Goal: Transaction & Acquisition: Subscribe to service/newsletter

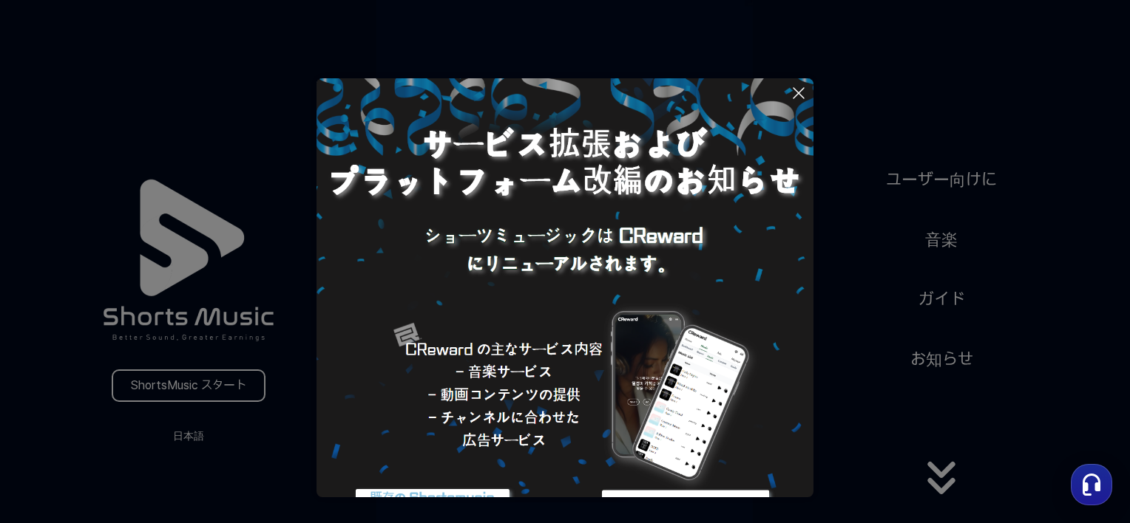
click at [793, 98] on icon at bounding box center [799, 93] width 18 height 18
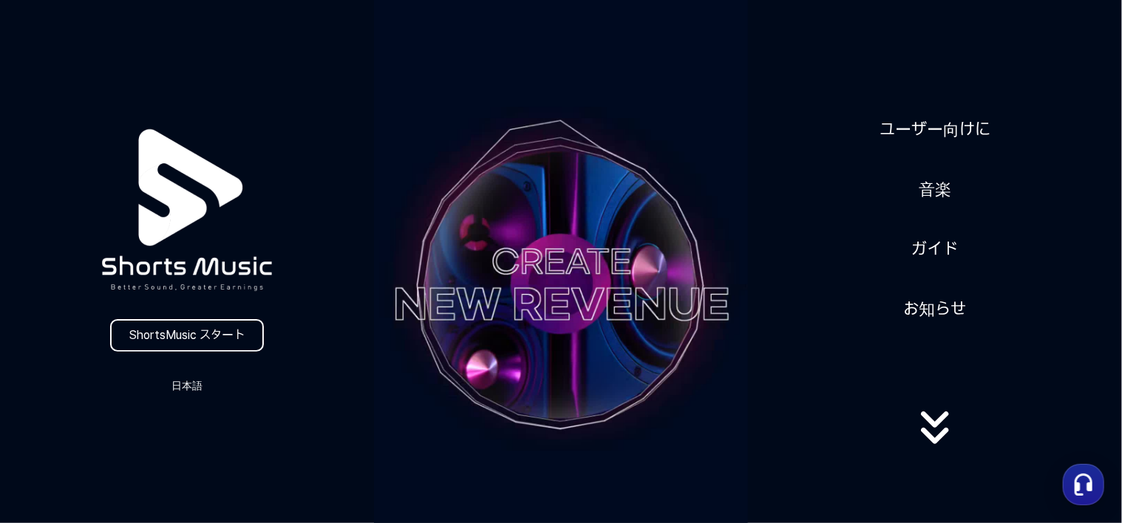
scroll to position [74, 0]
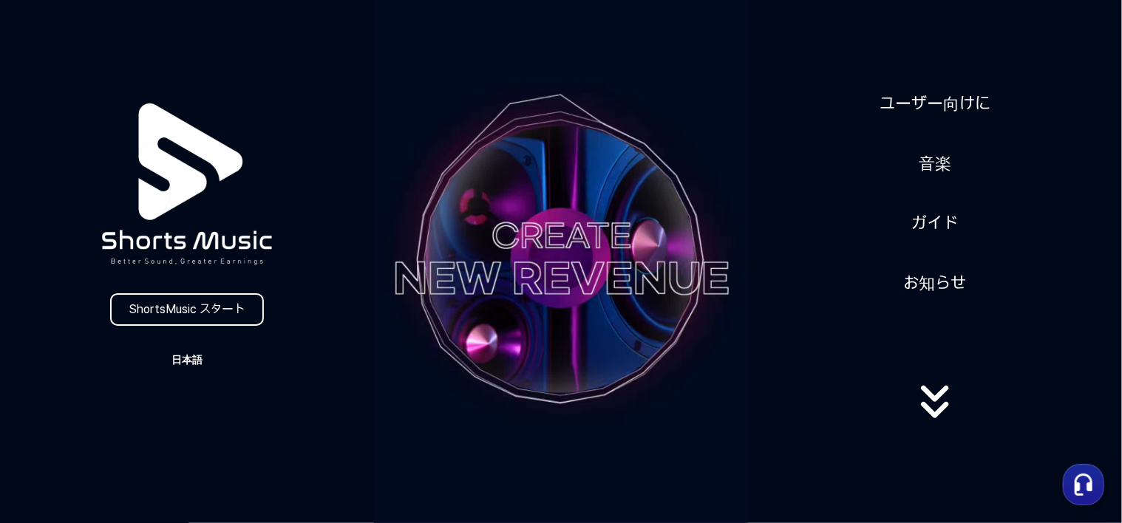
click at [183, 359] on button "日本語" at bounding box center [187, 360] width 71 height 21
click at [183, 359] on button at bounding box center [561, 261] width 1122 height 523
click at [186, 308] on link "ShortsMusic スタート" at bounding box center [187, 309] width 154 height 33
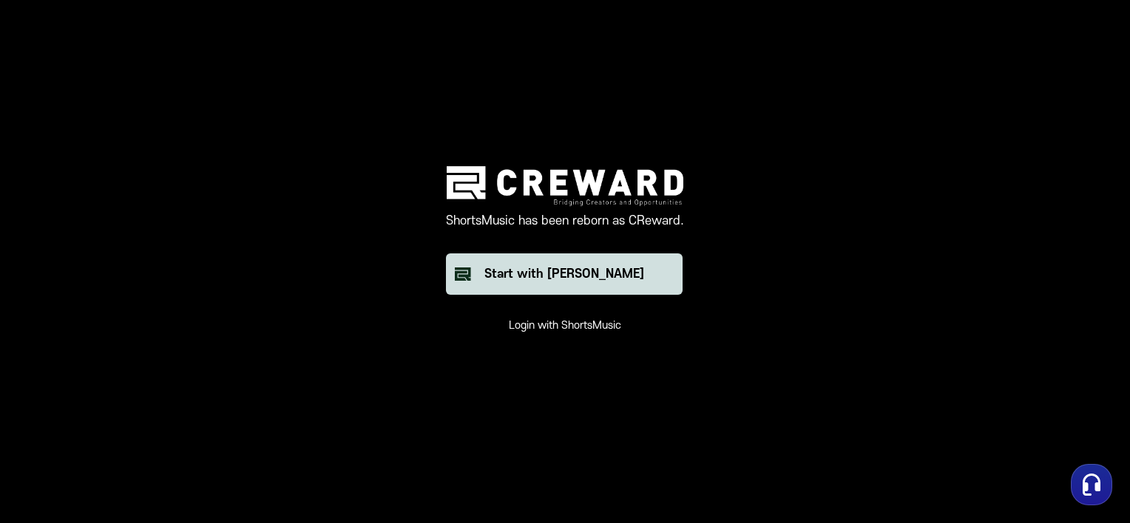
click at [583, 275] on div "Start with [PERSON_NAME]" at bounding box center [564, 274] width 160 height 18
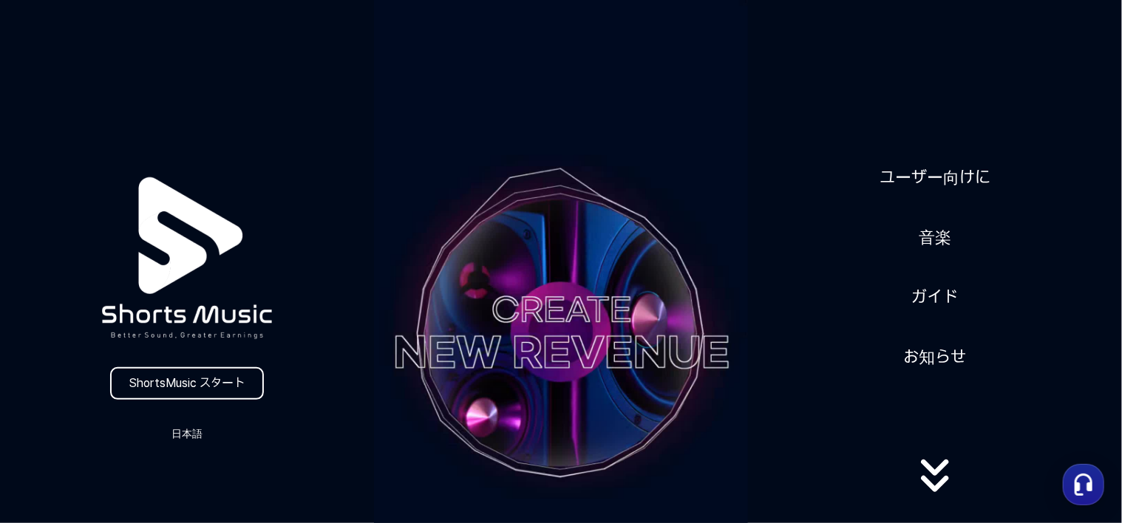
click at [926, 469] on icon at bounding box center [934, 477] width 27 height 16
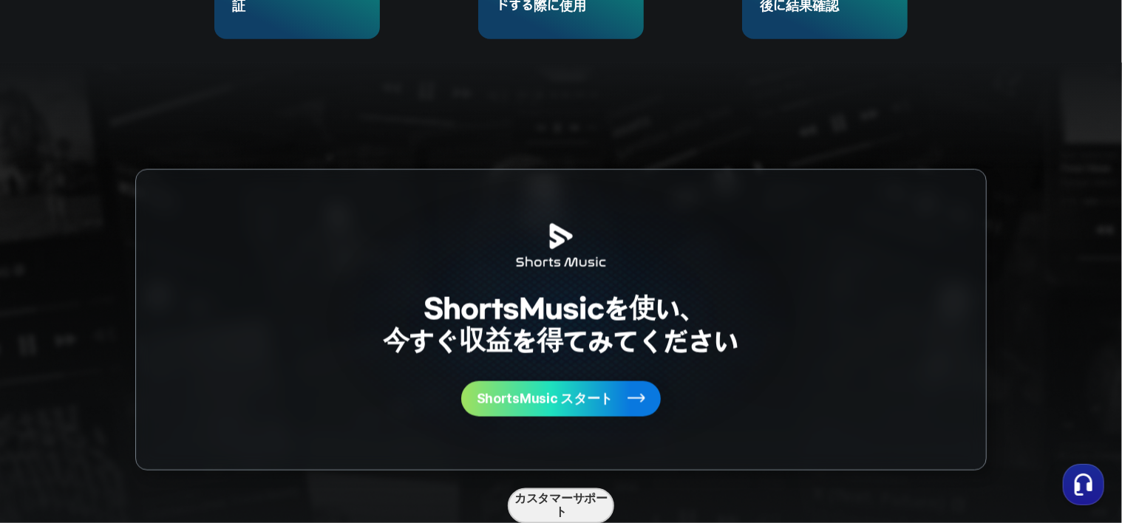
scroll to position [3555, 0]
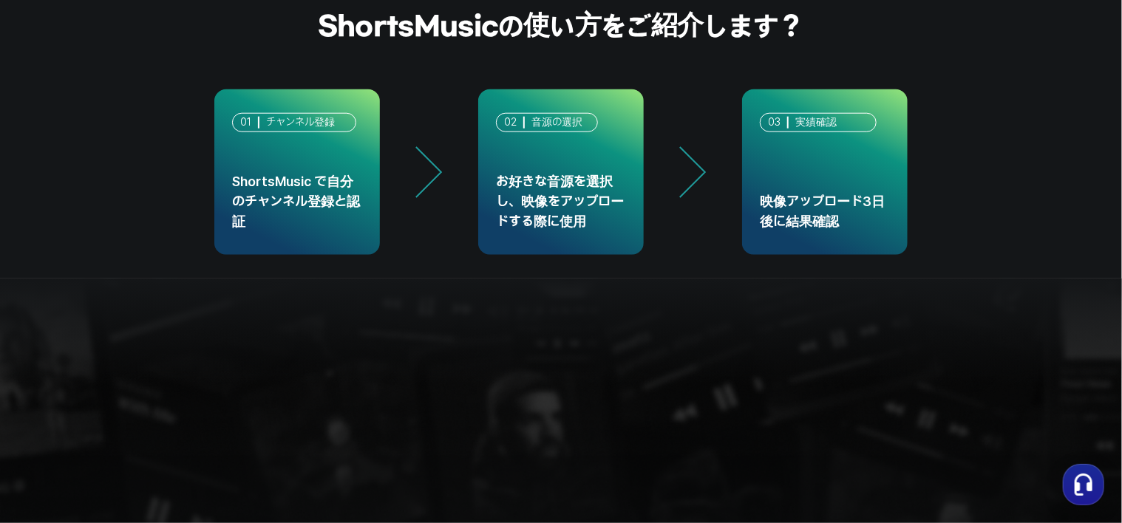
click at [331, 191] on div "ShortsMusic で自分のチャンネル登録と認証" at bounding box center [297, 202] width 130 height 60
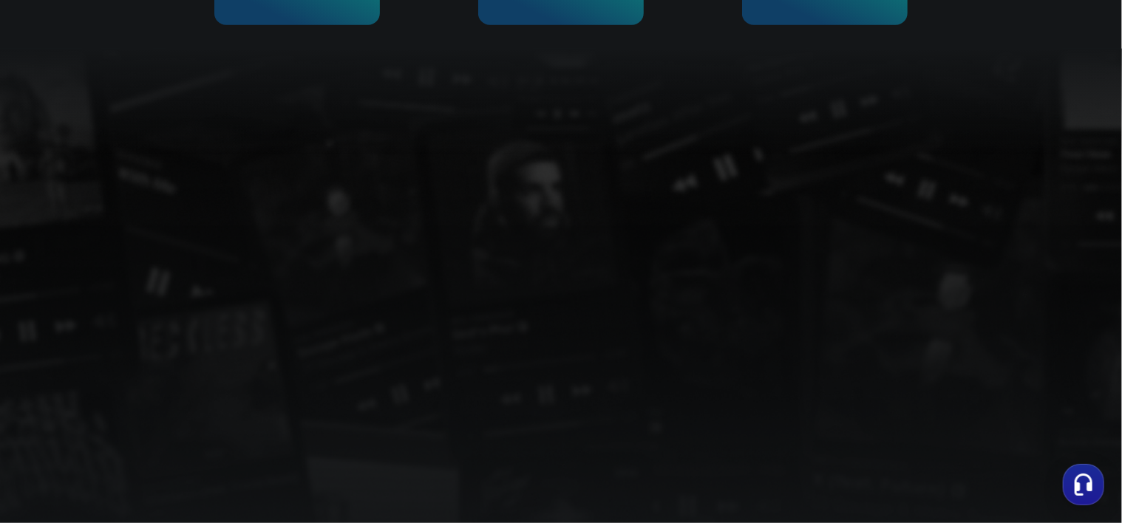
scroll to position [3925, 0]
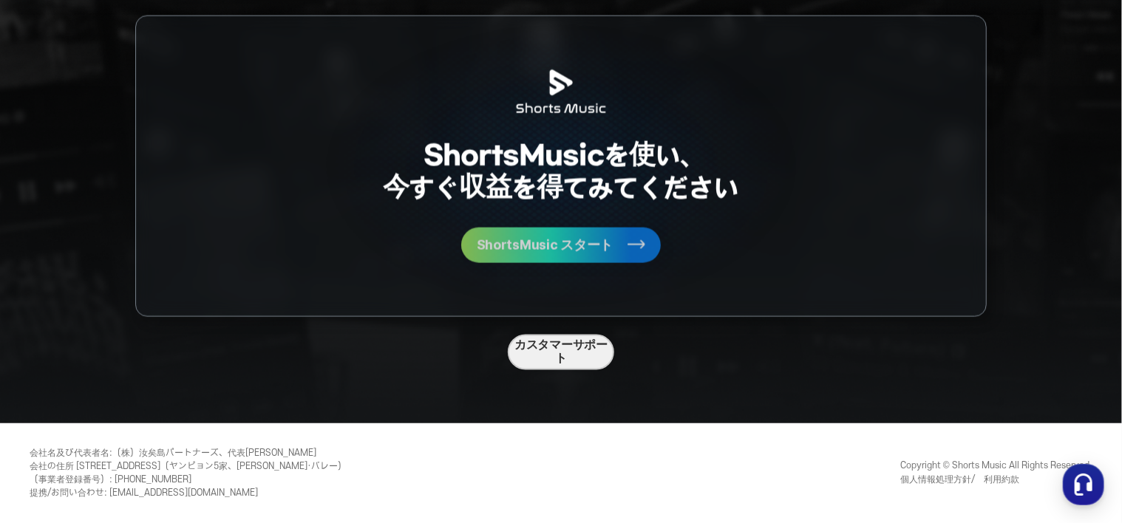
click at [600, 244] on span "ShortsMusic スタート" at bounding box center [545, 245] width 137 height 13
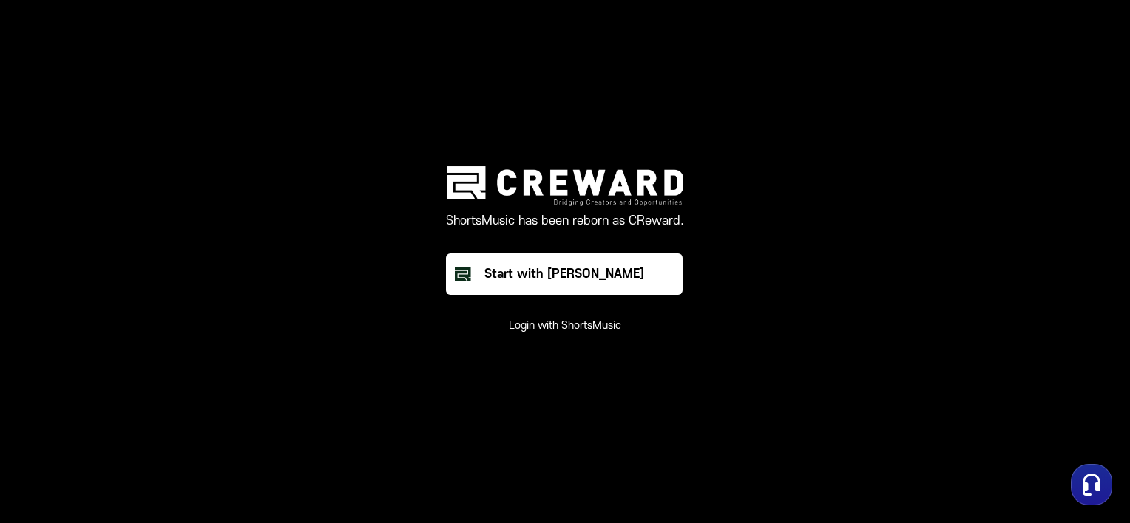
click at [600, 327] on button "Login with ShortsMusic" at bounding box center [565, 326] width 112 height 15
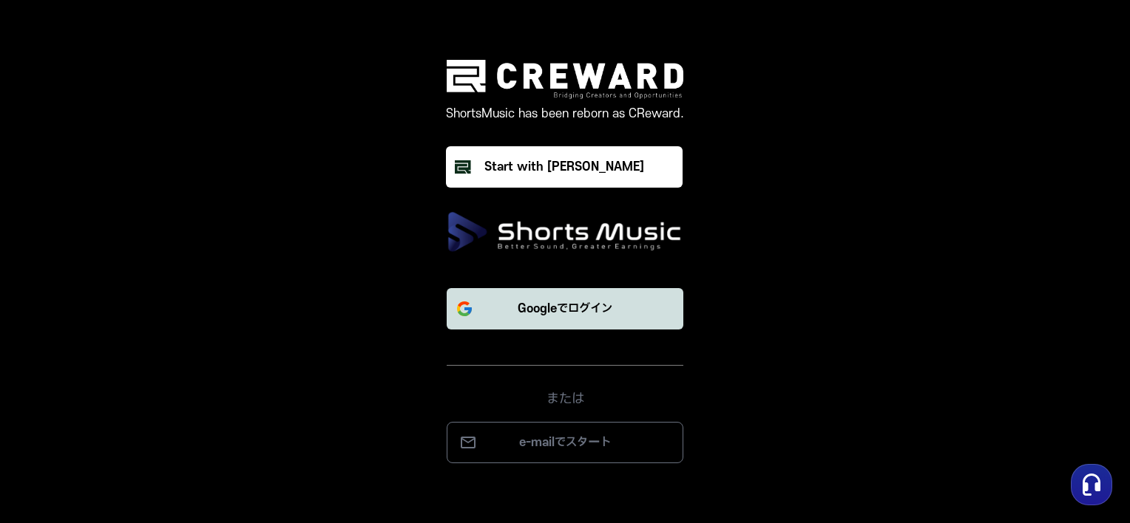
click at [603, 310] on p "Googleでログイン" at bounding box center [564, 309] width 95 height 18
